Goal: Information Seeking & Learning: Find specific fact

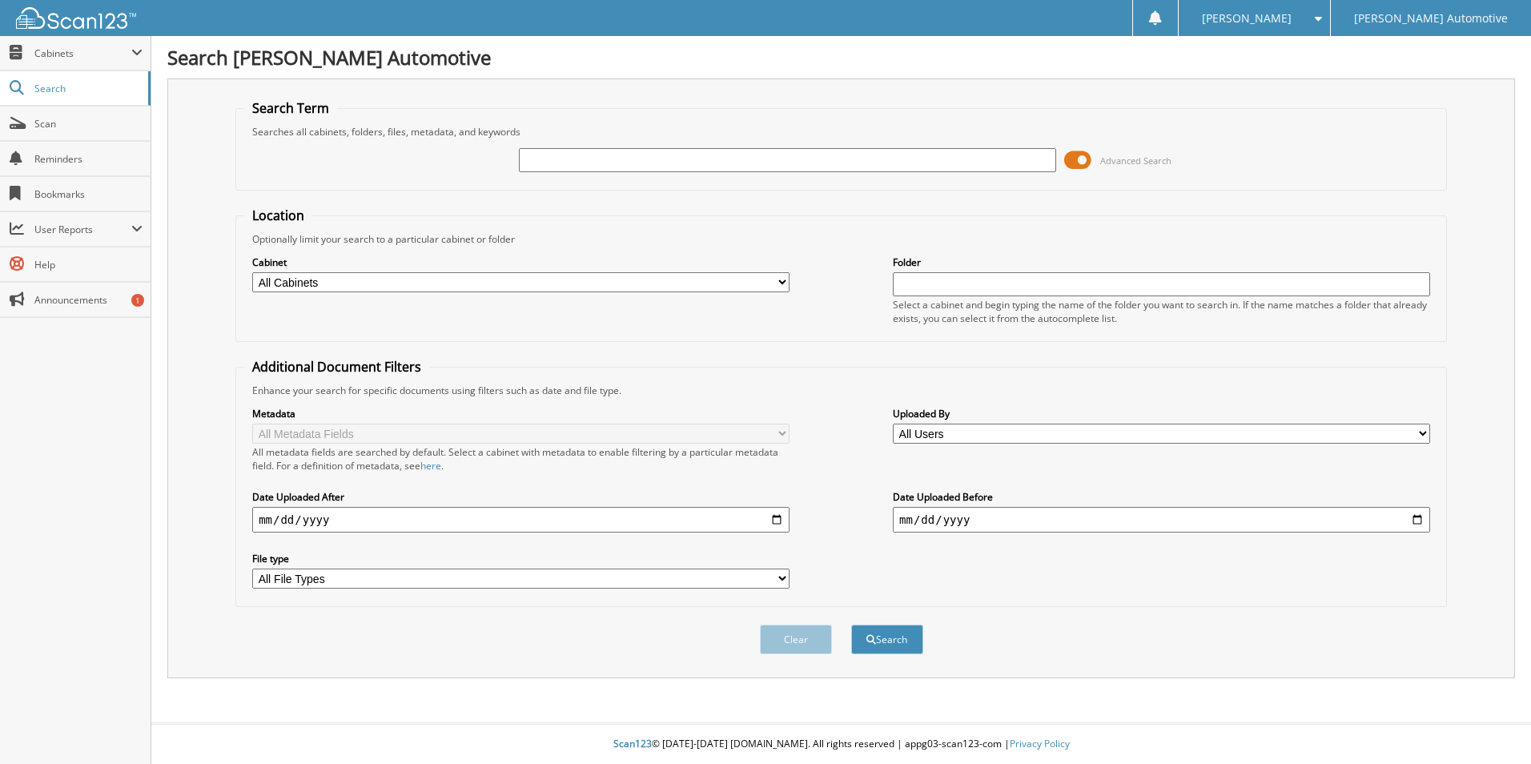
click at [613, 158] on input "text" at bounding box center [787, 160] width 537 height 24
type input "902772a"
click at [851, 625] on button "Search" at bounding box center [887, 640] width 72 height 30
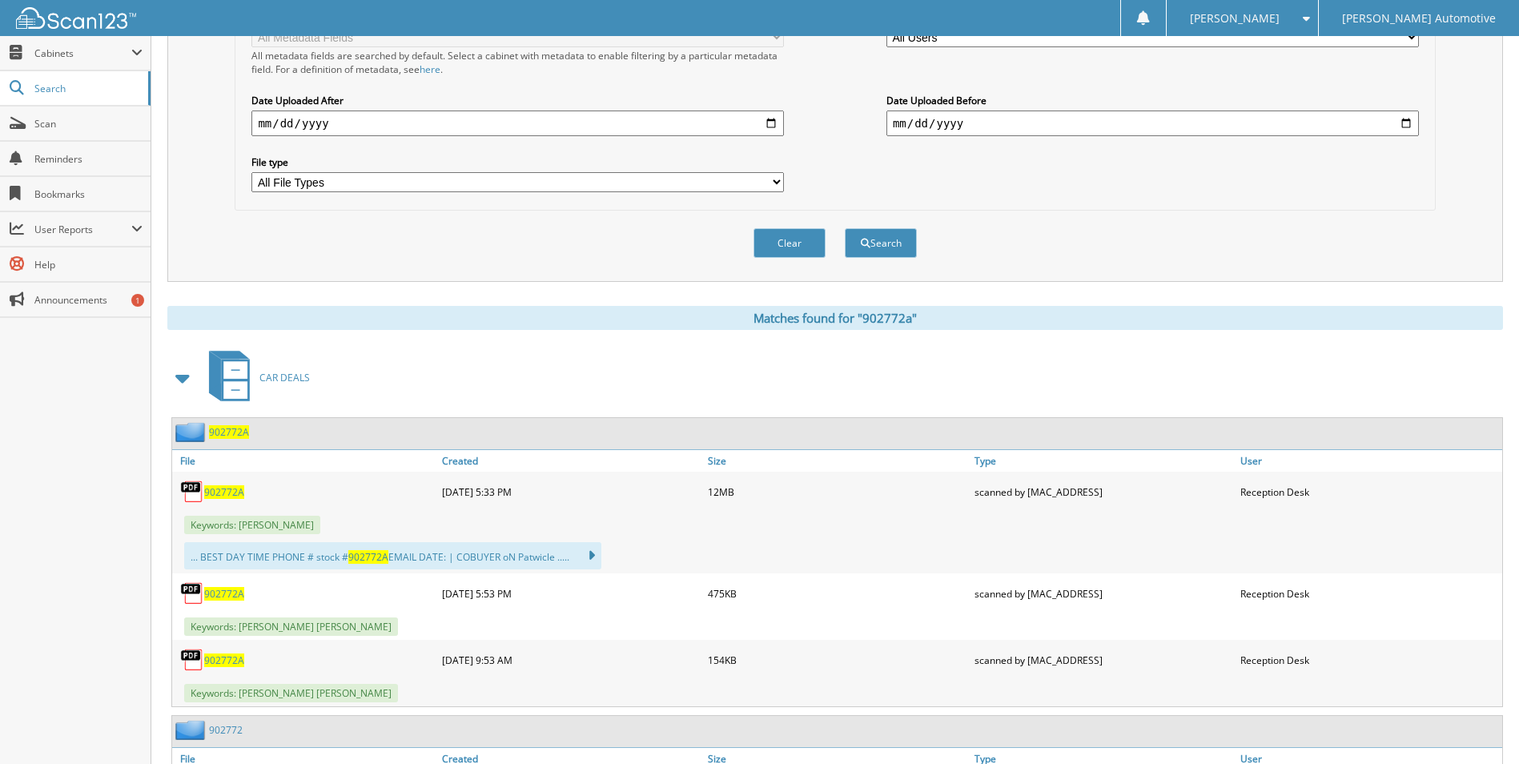
scroll to position [400, 0]
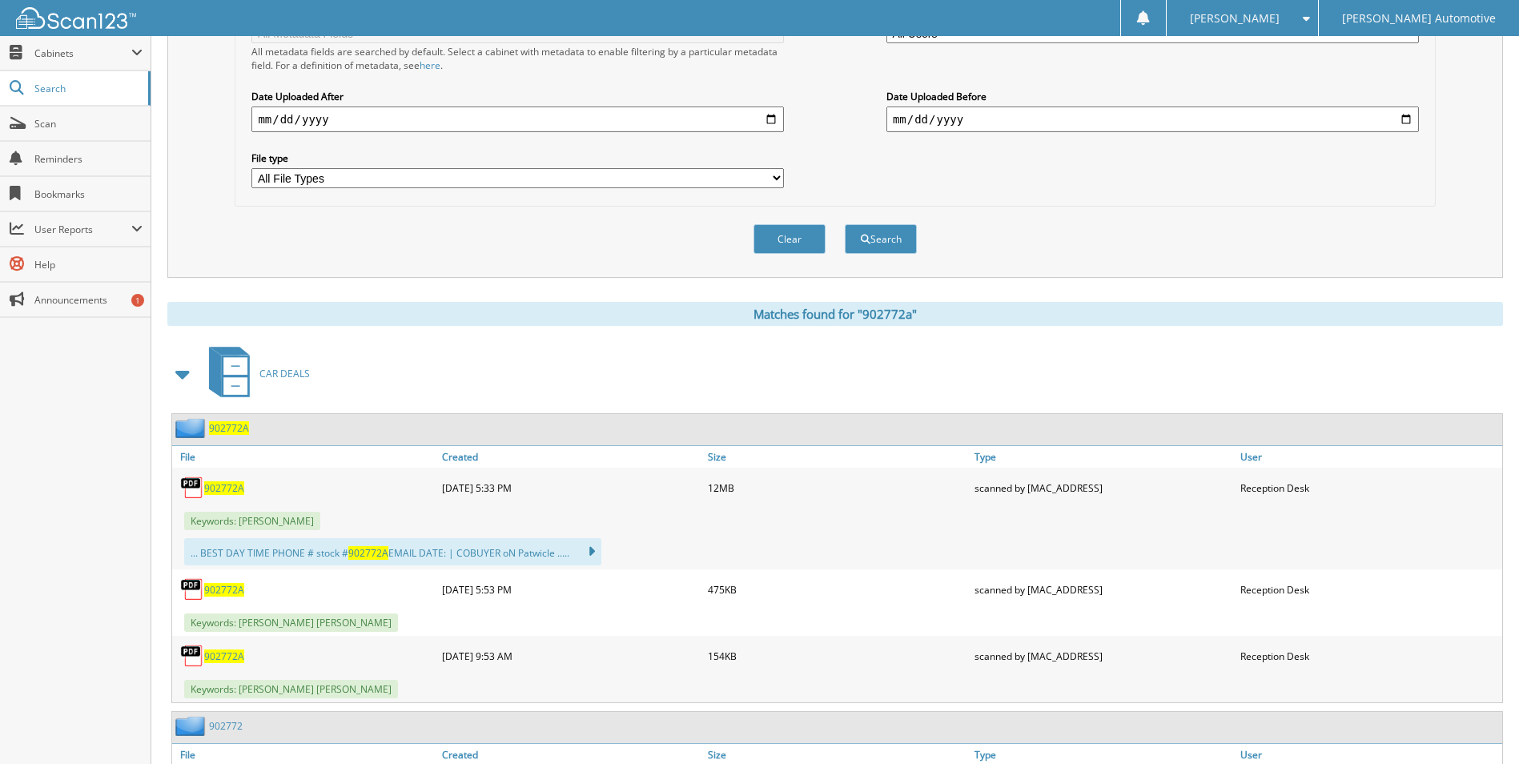
click at [222, 585] on span "902772A" at bounding box center [224, 590] width 40 height 14
click at [211, 657] on span "902772A" at bounding box center [224, 656] width 40 height 14
click at [228, 487] on span "902772A" at bounding box center [224, 488] width 40 height 14
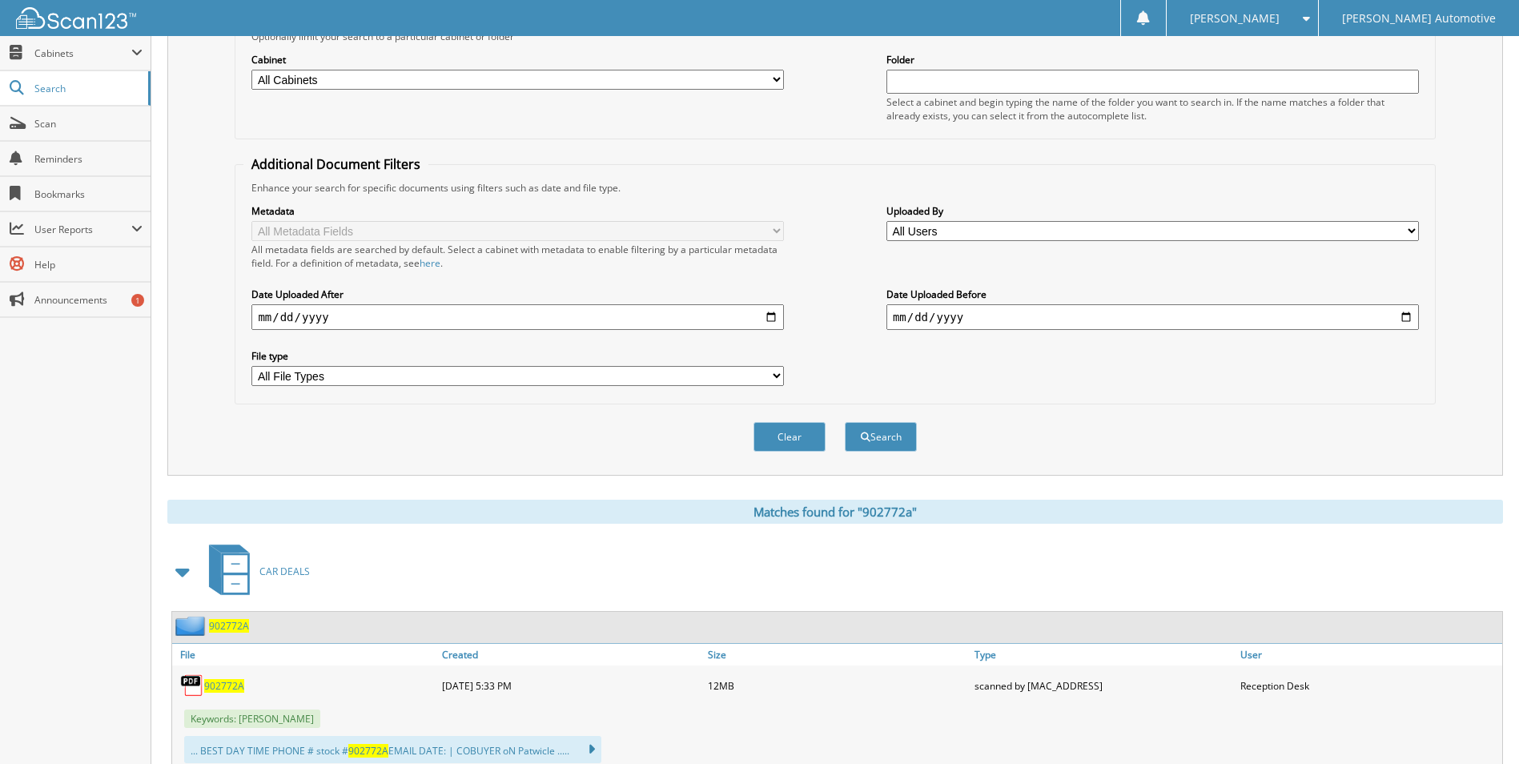
scroll to position [0, 0]
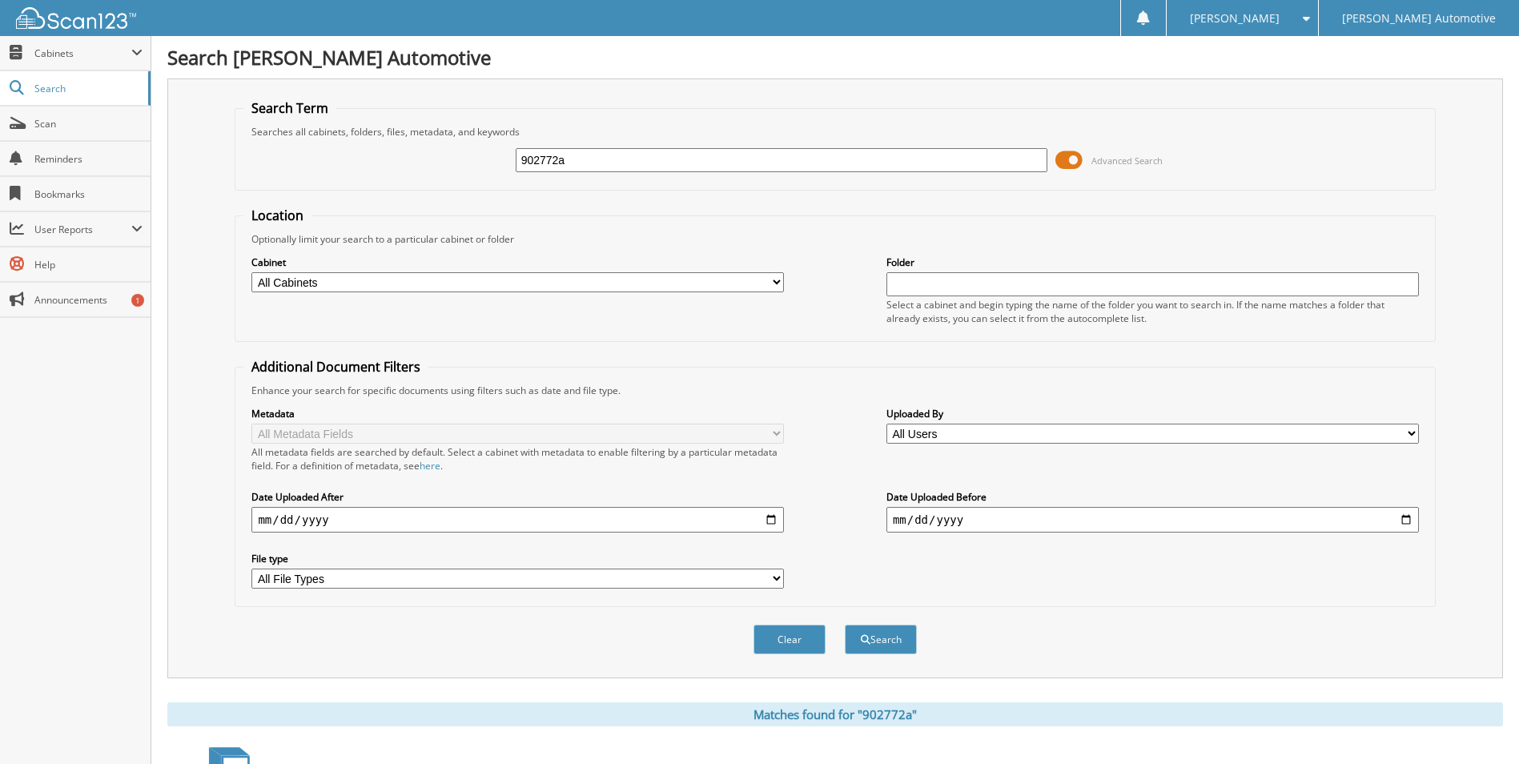
drag, startPoint x: 615, startPoint y: 158, endPoint x: 446, endPoint y: 166, distance: 169.2
click at [446, 166] on div "902772a Advanced Search" at bounding box center [834, 160] width 1183 height 43
type input "903248"
click at [845, 625] on button "Search" at bounding box center [881, 640] width 72 height 30
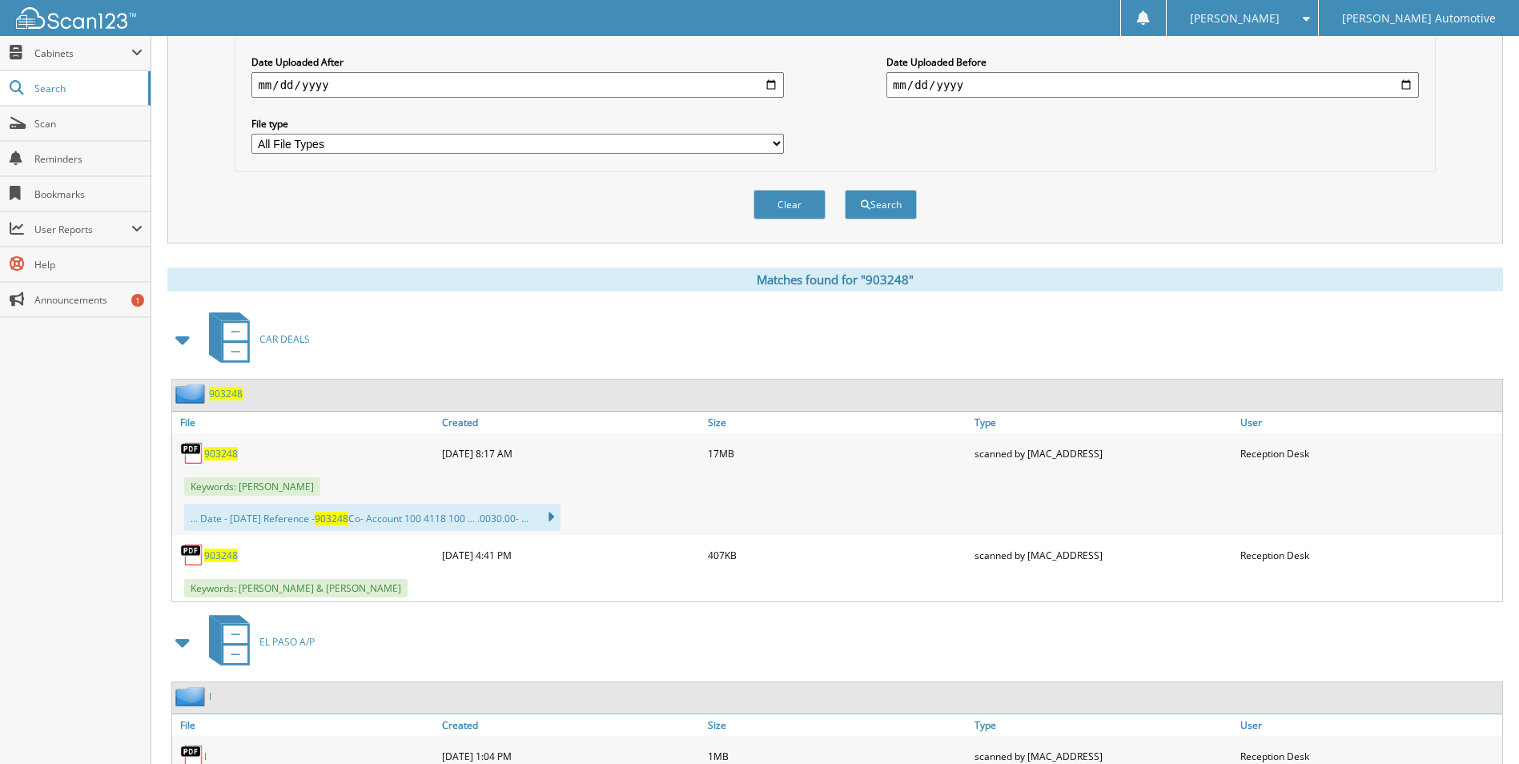
scroll to position [481, 0]
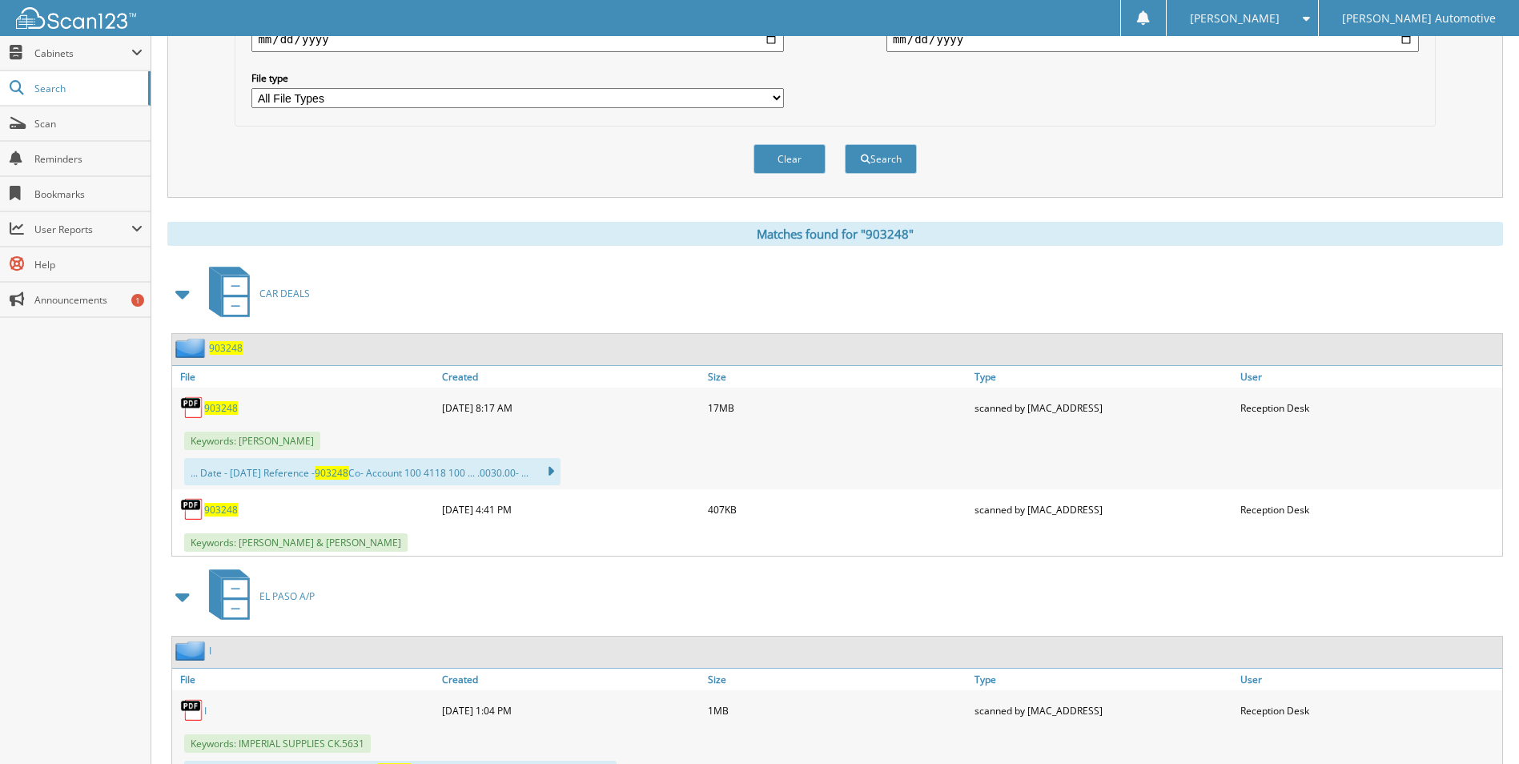
click at [211, 505] on span "903248" at bounding box center [221, 510] width 34 height 14
